Goal: Navigation & Orientation: Find specific page/section

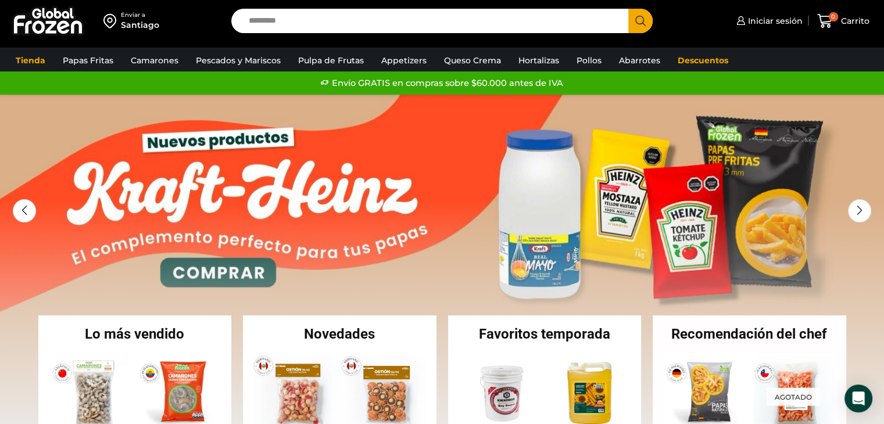
click at [525, 196] on link "1 / 2" at bounding box center [442, 269] width 884 height 349
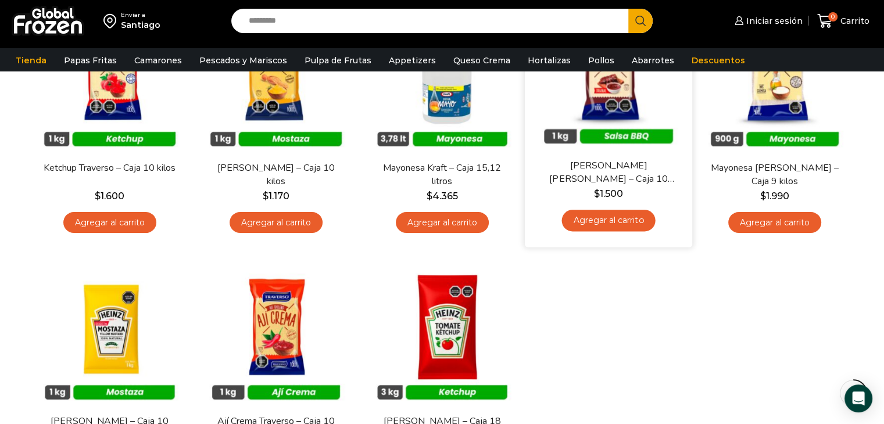
scroll to position [232, 0]
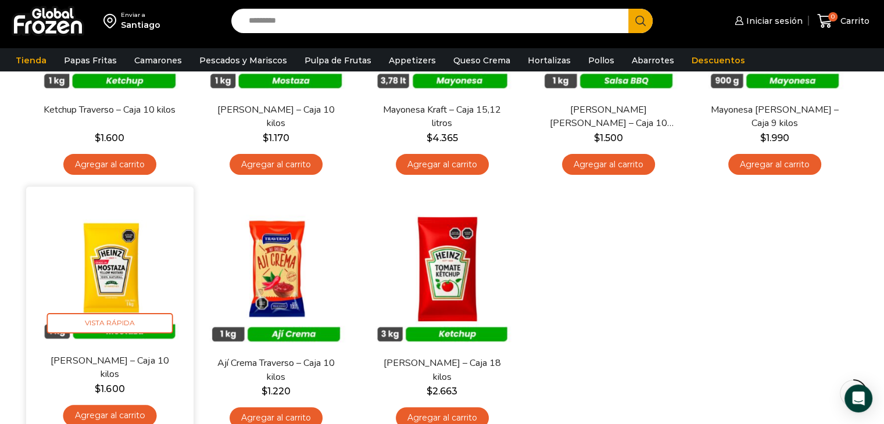
click at [113, 285] on img at bounding box center [110, 271] width 150 height 150
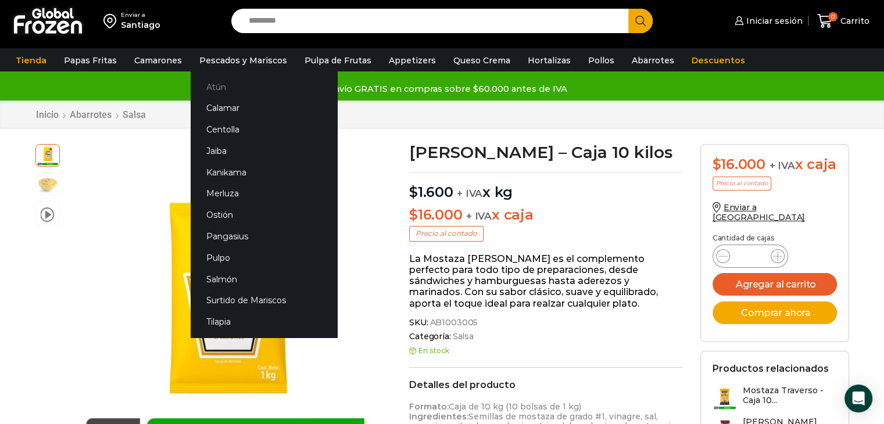
click at [220, 89] on link "Atún" at bounding box center [264, 87] width 146 height 22
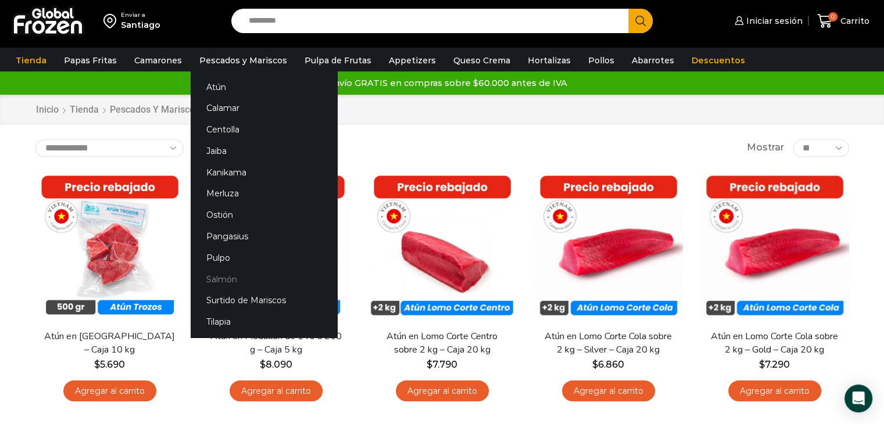
click at [220, 277] on link "Salmón" at bounding box center [264, 279] width 146 height 22
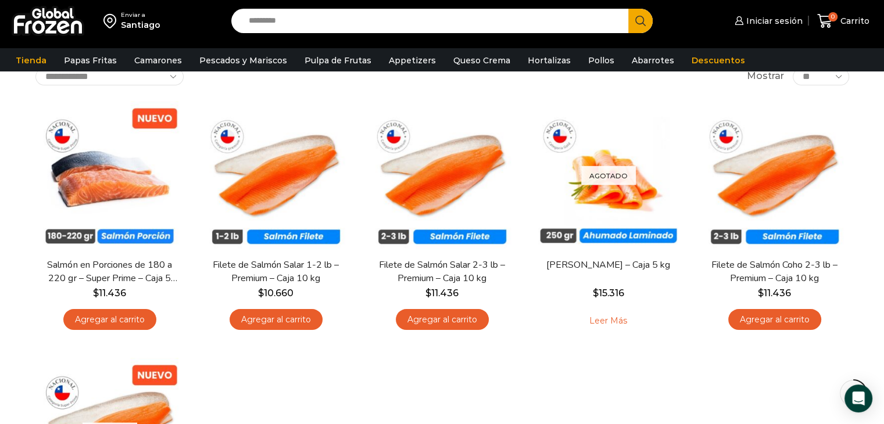
scroll to position [116, 0]
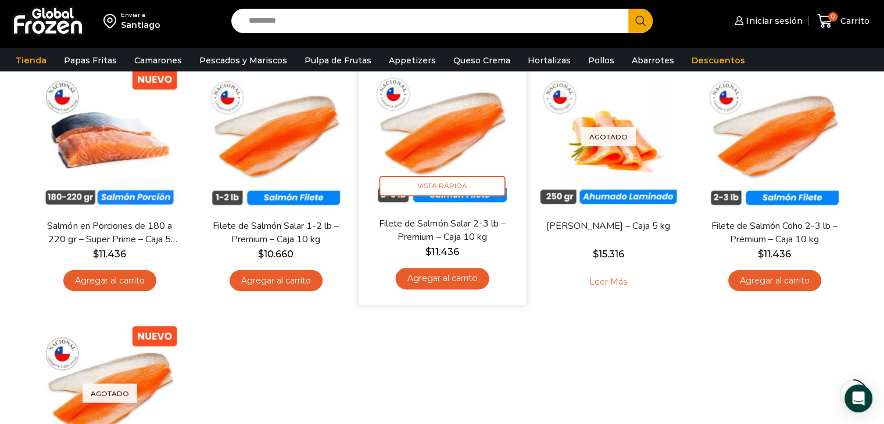
click at [429, 145] on img at bounding box center [442, 133] width 150 height 150
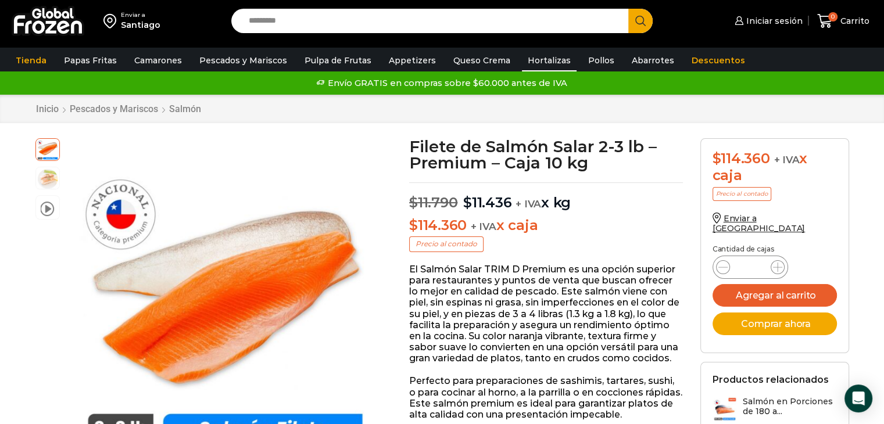
click at [529, 63] on link "Hortalizas" at bounding box center [549, 60] width 55 height 22
